Goal: Task Accomplishment & Management: Complete application form

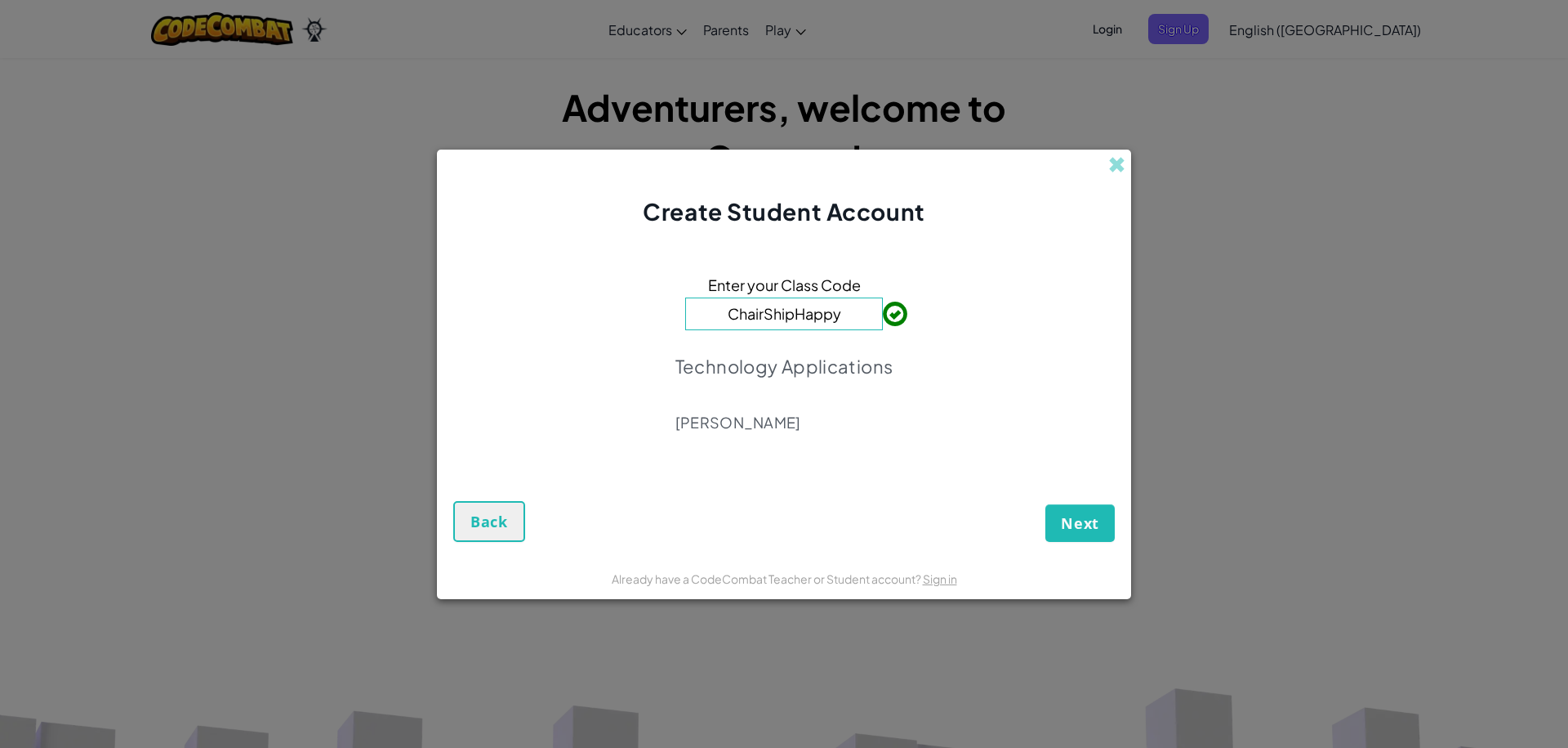
click at [854, 313] on input "ChairShipHappy" at bounding box center [784, 313] width 198 height 33
type input "C"
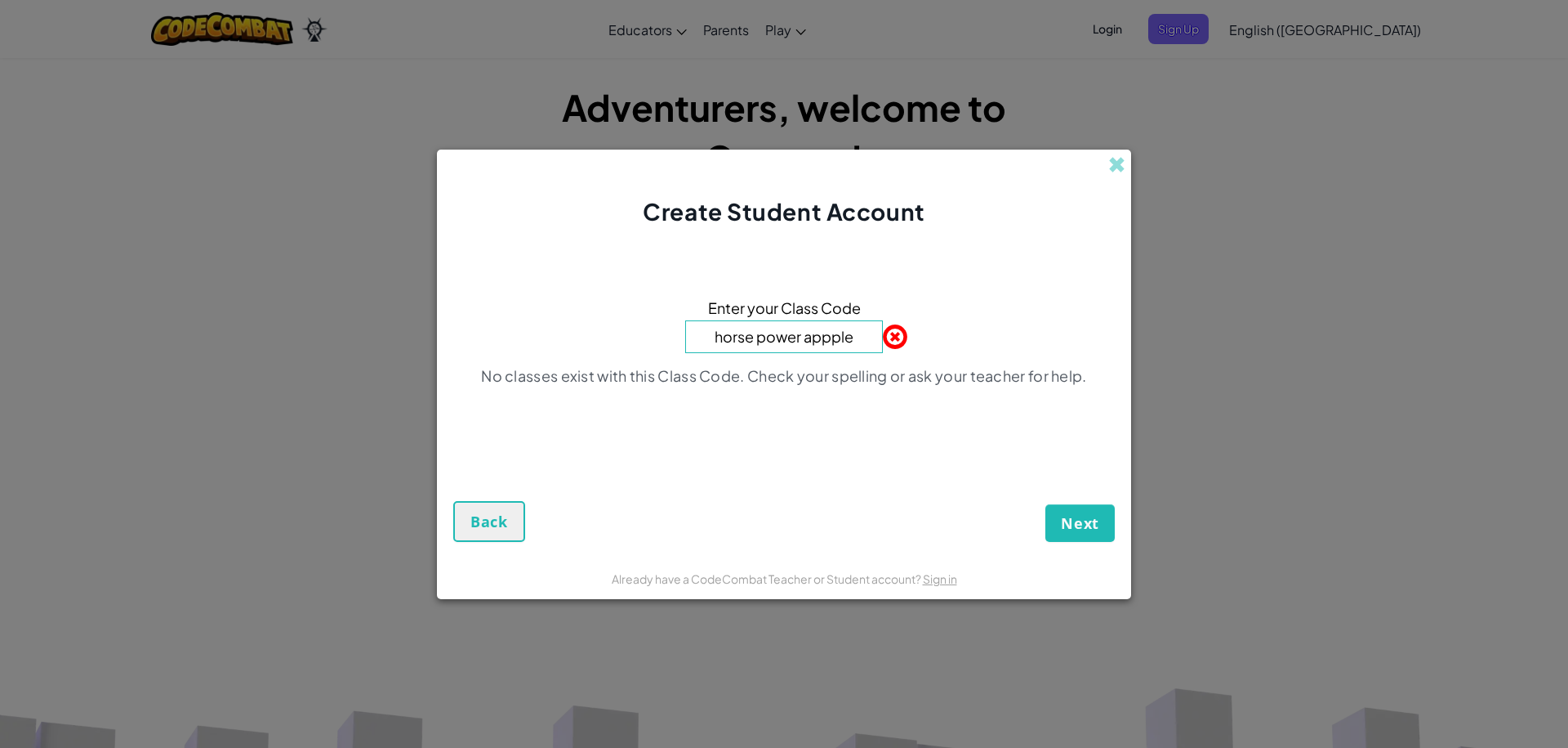
click at [720, 338] on input "horse power appple" at bounding box center [784, 336] width 198 height 33
click at [757, 338] on input "Horse power appple" at bounding box center [784, 336] width 198 height 33
click at [800, 338] on input "Horsepower appple" at bounding box center [784, 336] width 198 height 33
click at [802, 338] on input "Horsepower appple" at bounding box center [784, 336] width 198 height 33
click at [1092, 519] on span "Next" at bounding box center [1080, 523] width 38 height 20
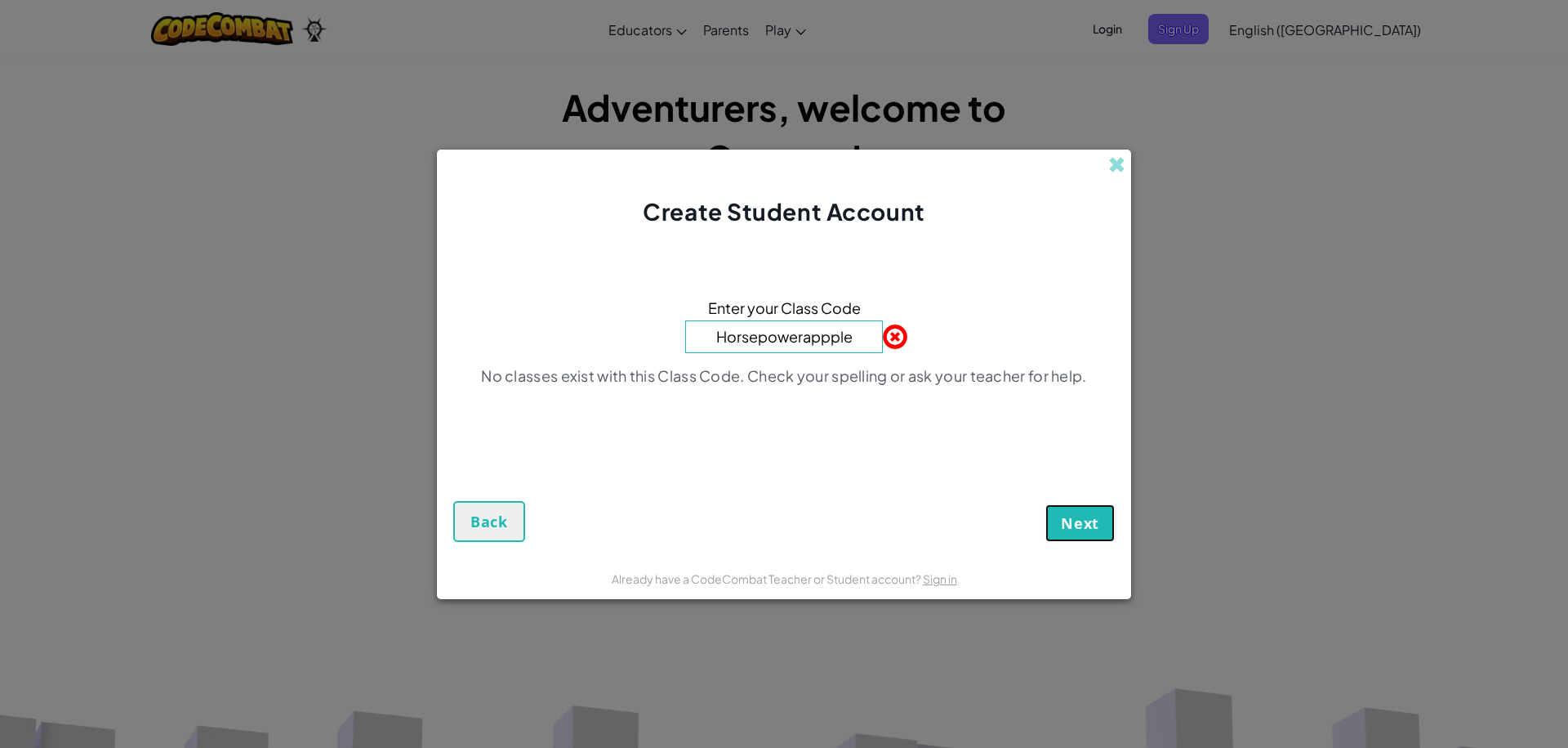
click at [1088, 517] on span "Next" at bounding box center [1080, 523] width 38 height 20
click at [856, 340] on input "Horsepowerappple" at bounding box center [784, 336] width 198 height 33
type input "H"
click at [854, 331] on input at bounding box center [784, 336] width 198 height 33
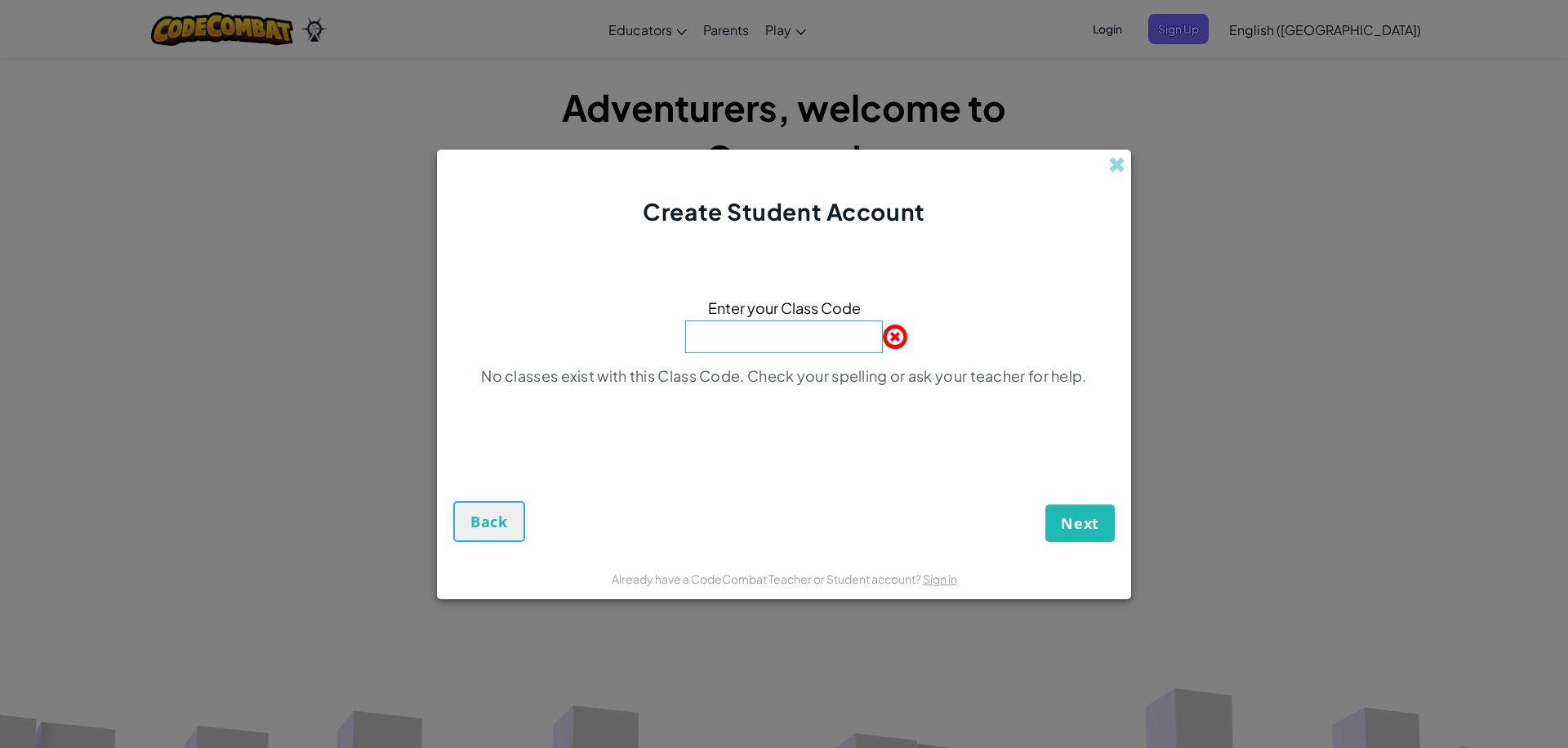
paste input "HorsePowerApple"
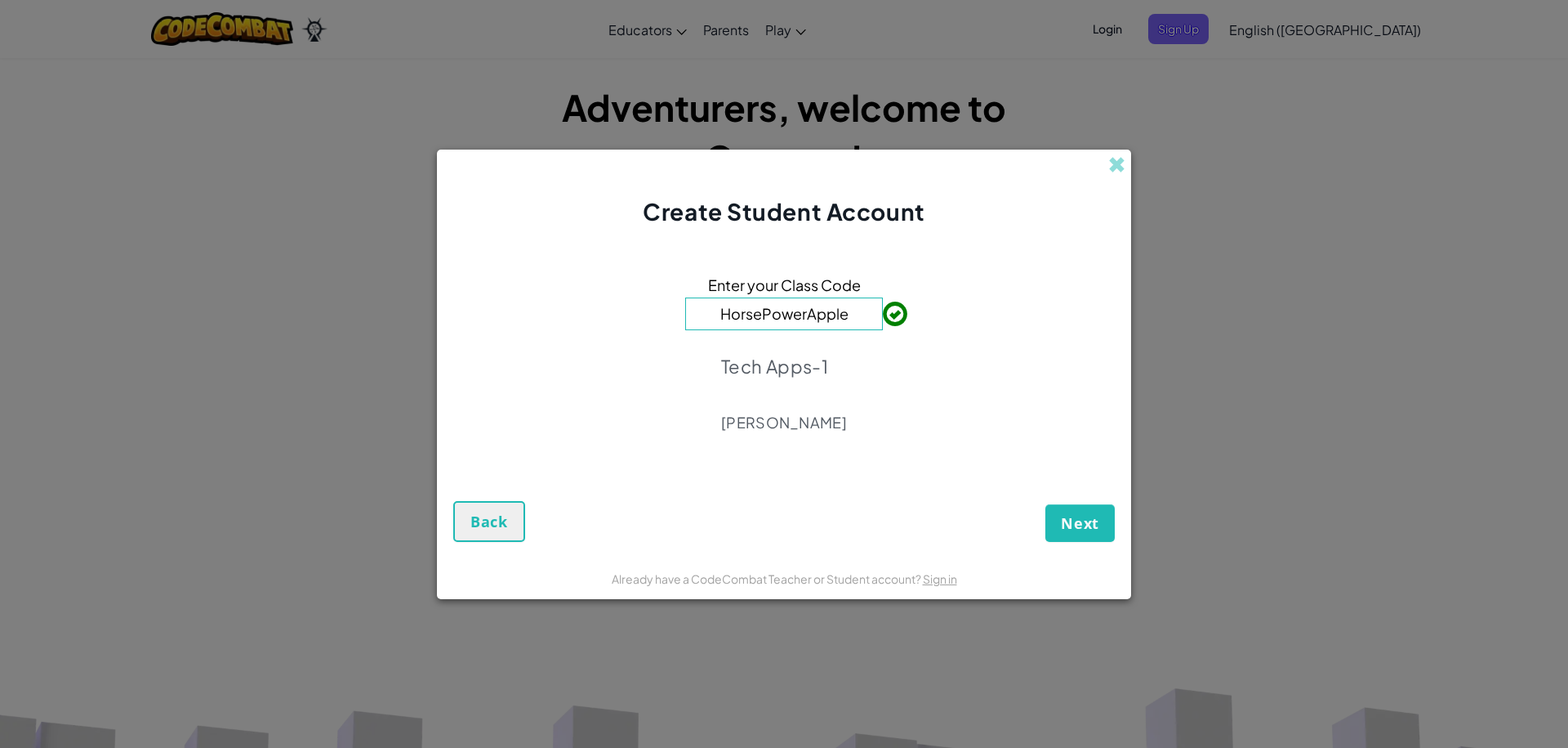
type input "HorsePowerApple"
click at [1091, 523] on span "Next" at bounding box center [1080, 523] width 38 height 20
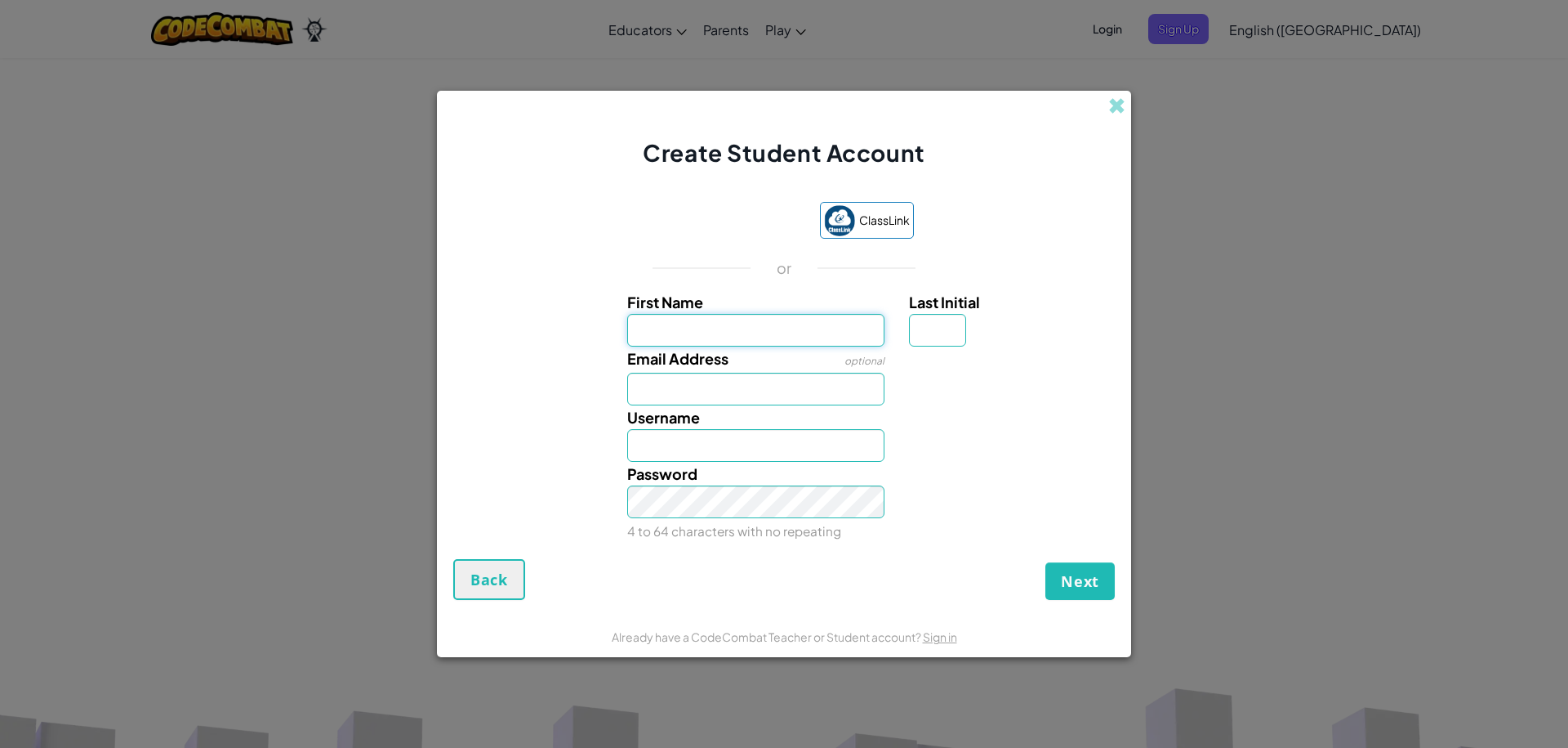
click at [845, 319] on input "First Name" at bounding box center [756, 330] width 258 height 33
type input "[PERSON_NAME]"
click at [742, 388] on input "Email Address" at bounding box center [756, 389] width 258 height 33
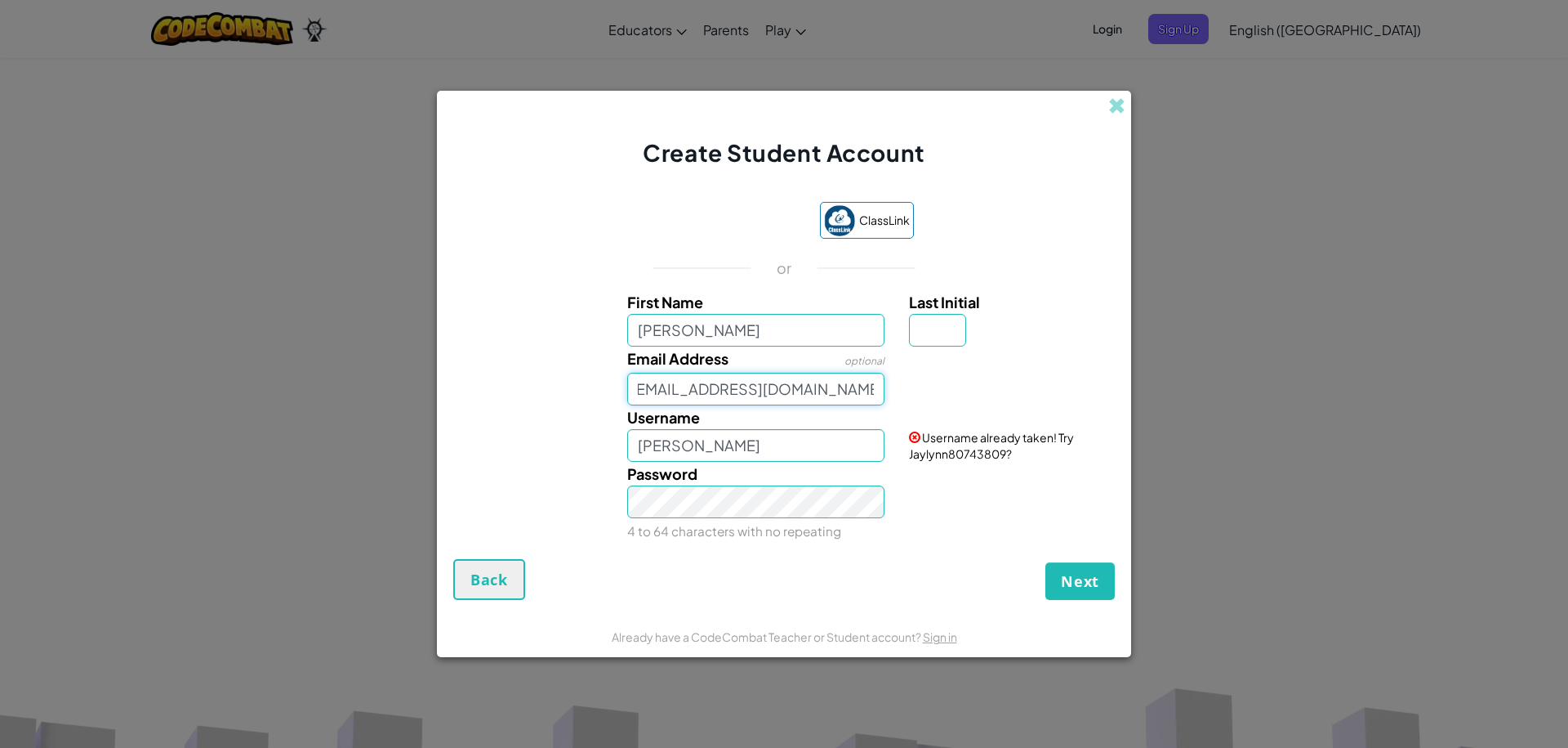
scroll to position [0, 16]
type input "[EMAIL_ADDRESS][DOMAIN_NAME][PERSON_NAME]"
click at [820, 449] on input "[PERSON_NAME]" at bounding box center [756, 445] width 258 height 33
click at [683, 448] on input "Jayyyy0417" at bounding box center [756, 445] width 258 height 33
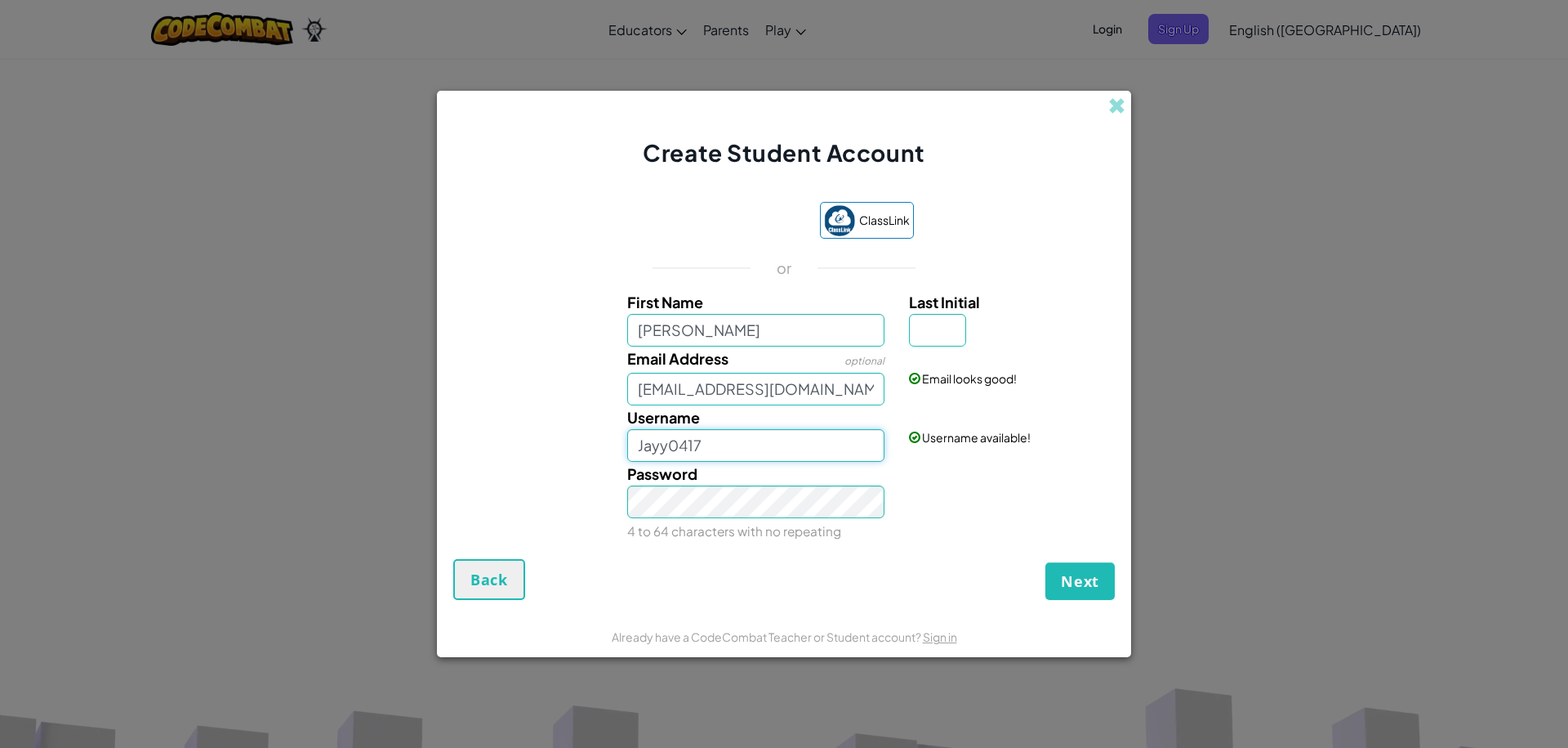
type input "Jayy0417"
click at [1045, 562] on button "Next" at bounding box center [1080, 581] width 70 height 38
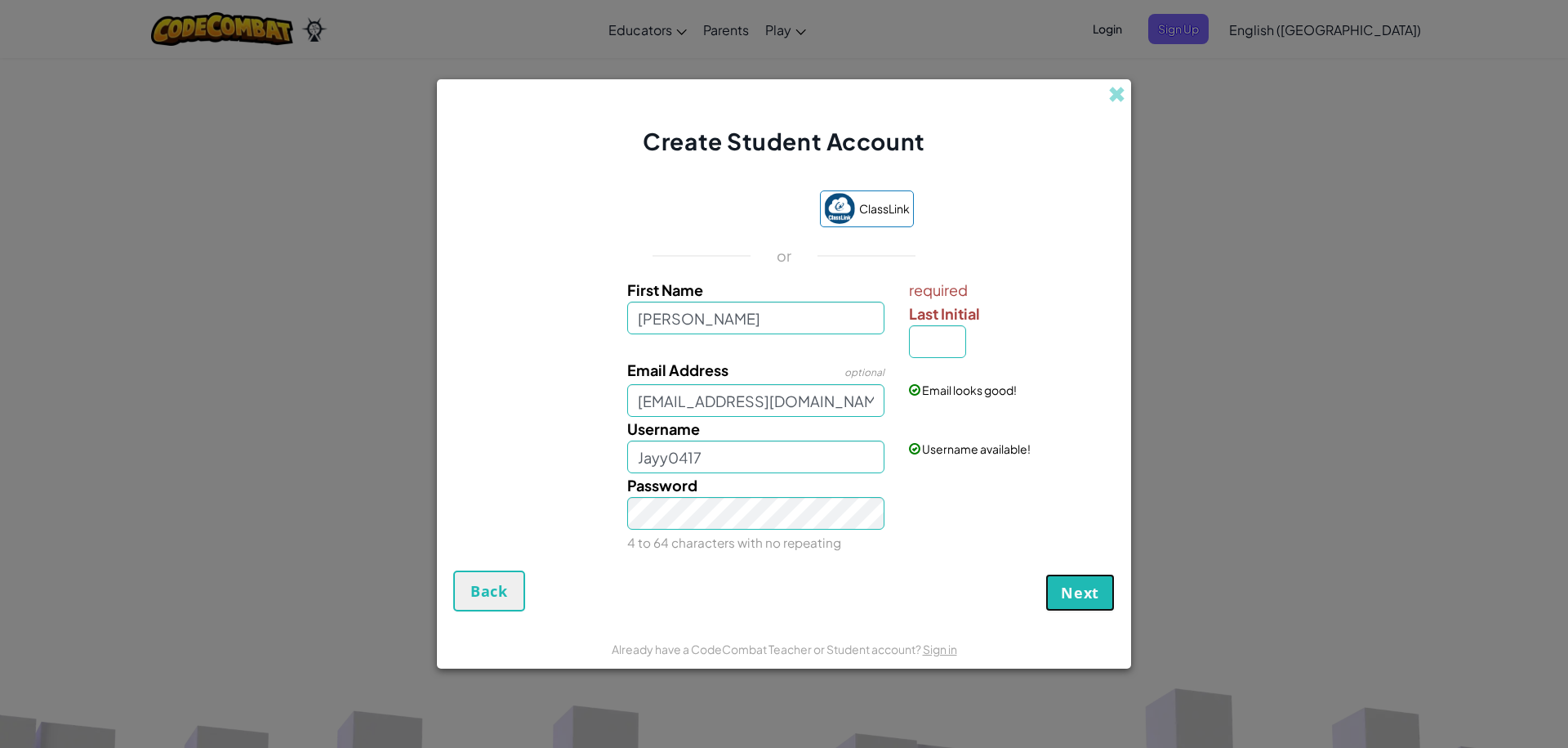
click at [1092, 590] on span "Next" at bounding box center [1080, 593] width 38 height 20
click at [955, 345] on input "Last Initial" at bounding box center [937, 341] width 57 height 33
type input "c"
click at [1093, 581] on button "Next" at bounding box center [1080, 593] width 70 height 38
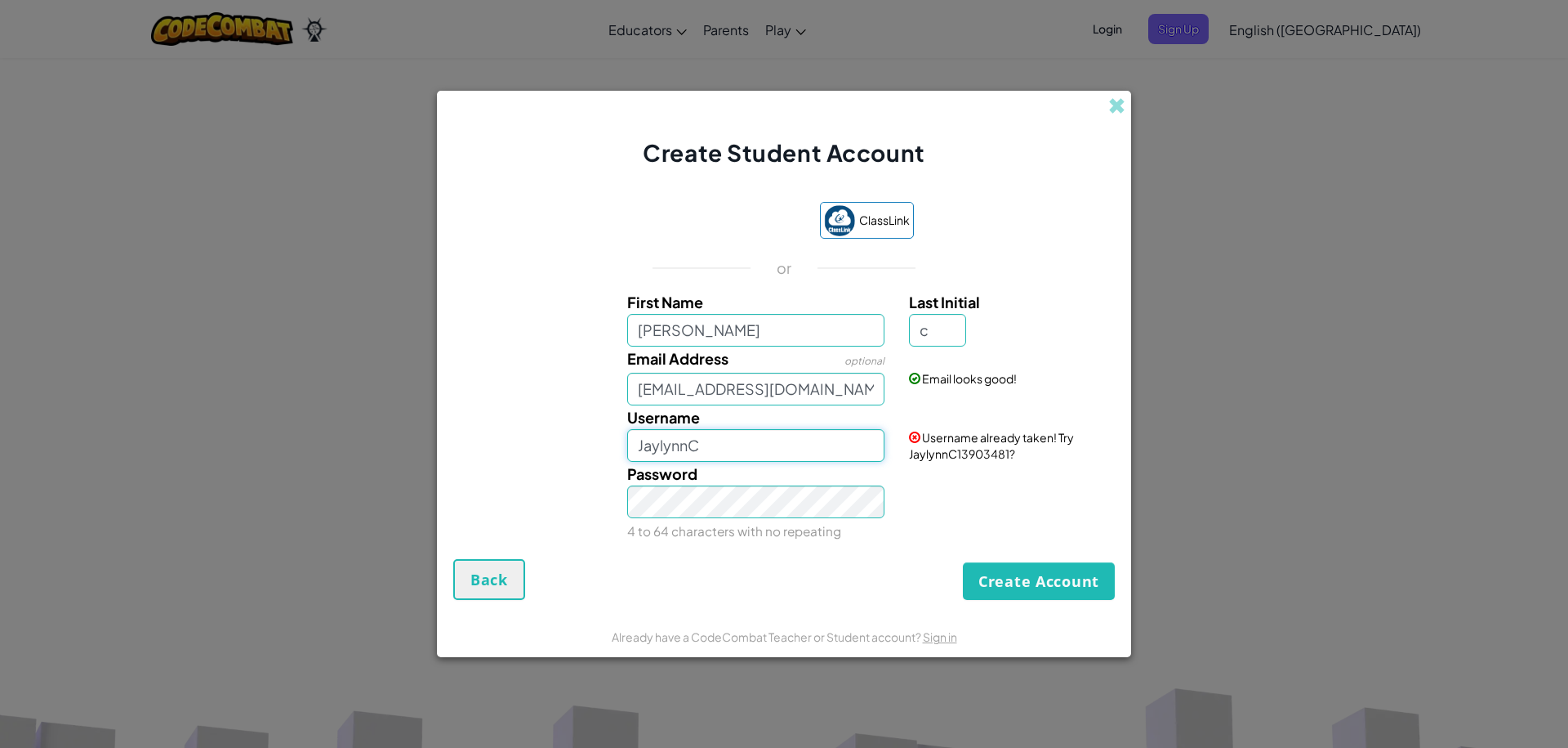
click at [824, 446] on input "JaylynnC" at bounding box center [756, 445] width 258 height 33
type input "Jayy0417"
click at [1040, 588] on button "Create Account" at bounding box center [1039, 581] width 152 height 38
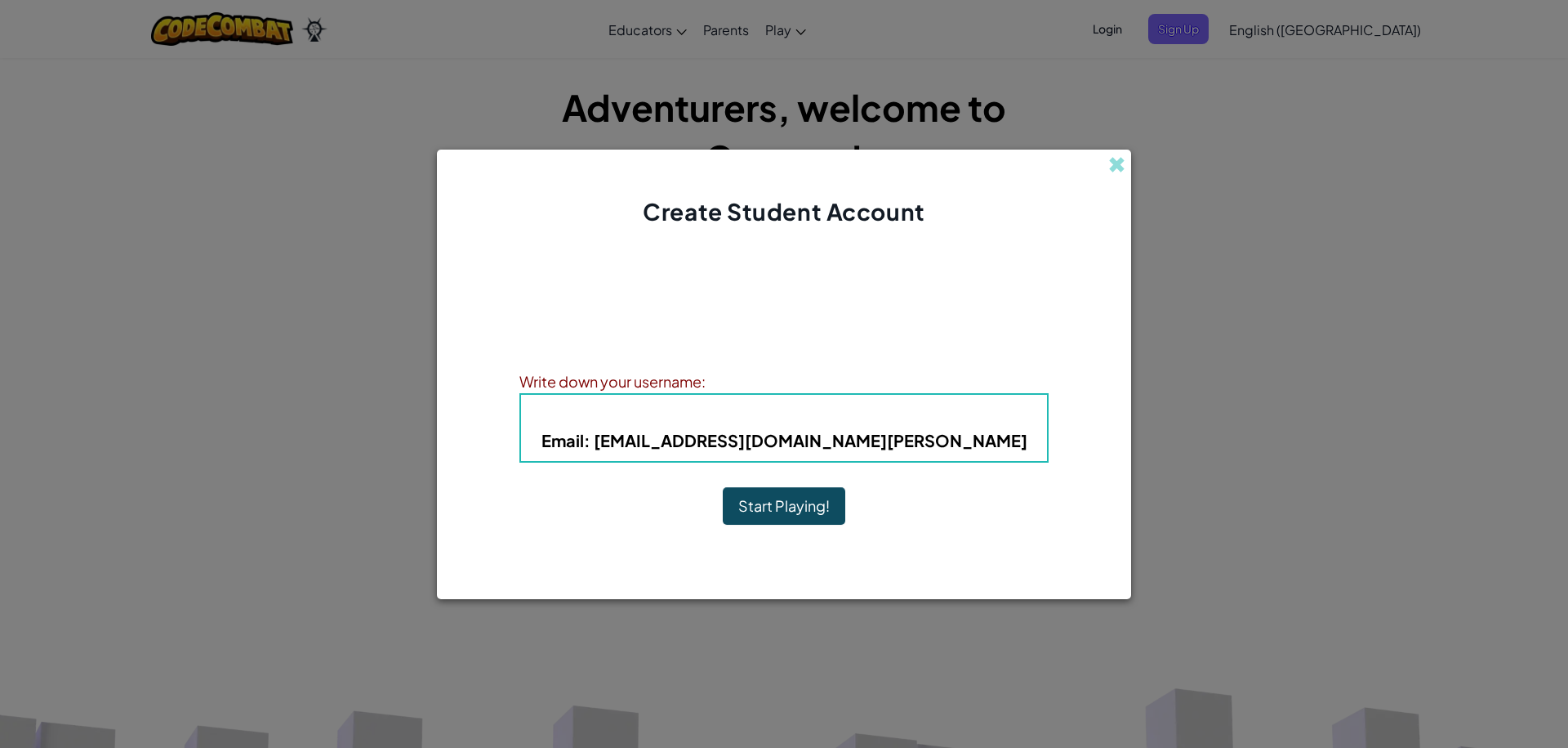
click at [815, 502] on button "Start Playing!" at bounding box center [784, 506] width 123 height 38
